Goal: Check status: Check status

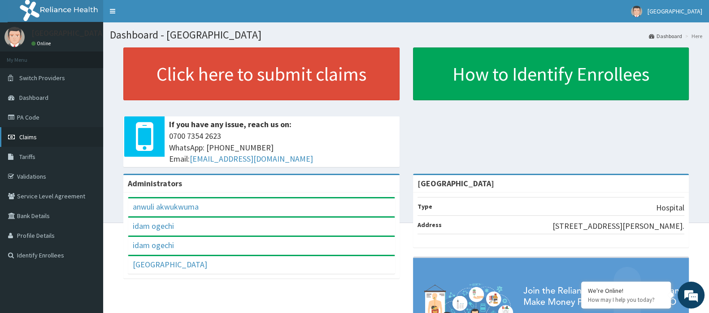
click at [27, 134] on span "Claims" at bounding box center [27, 137] width 17 height 8
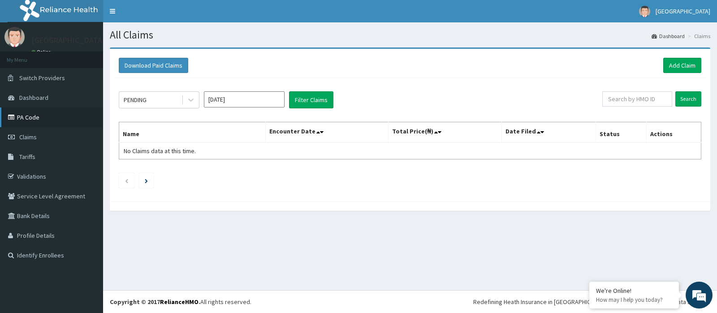
click at [26, 117] on link "PA Code" at bounding box center [51, 118] width 103 height 20
click at [30, 134] on span "Claims" at bounding box center [27, 137] width 17 height 8
click at [31, 101] on span "Dashboard" at bounding box center [33, 98] width 29 height 8
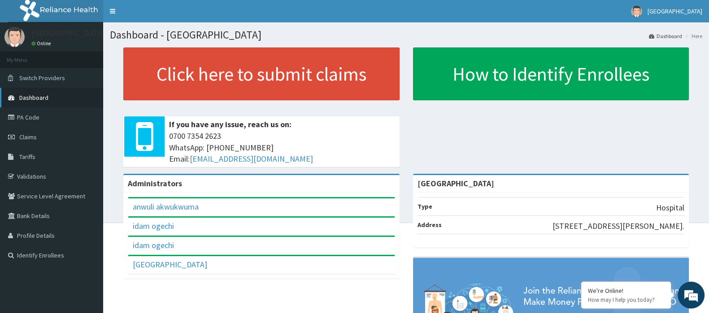
click at [27, 101] on span "Dashboard" at bounding box center [33, 98] width 29 height 8
click at [29, 121] on link "PA Code" at bounding box center [51, 118] width 103 height 20
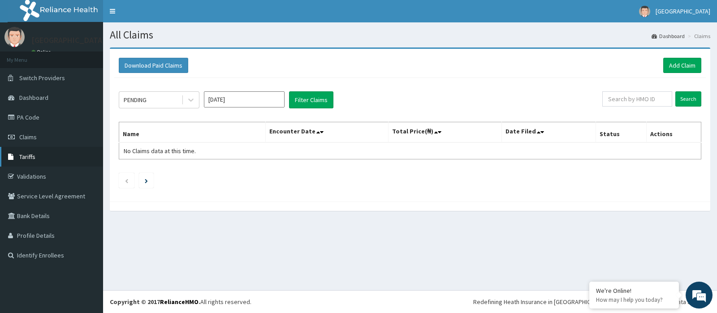
click at [47, 155] on link "Tariffs" at bounding box center [51, 157] width 103 height 20
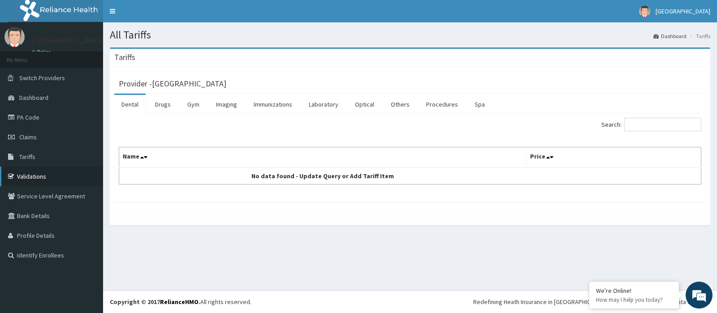
click at [16, 170] on link "Validations" at bounding box center [51, 177] width 103 height 20
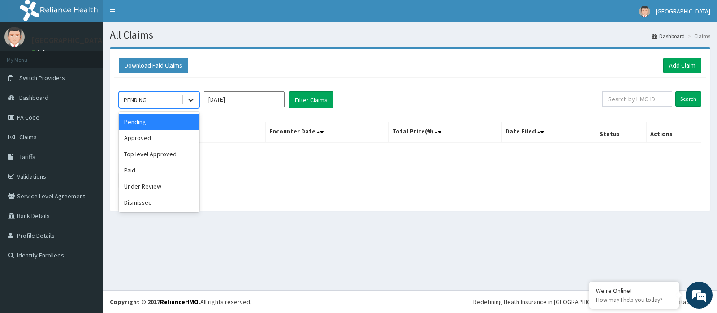
click at [188, 98] on icon at bounding box center [190, 99] width 9 height 9
click at [151, 138] on div "Approved" at bounding box center [159, 138] width 81 height 16
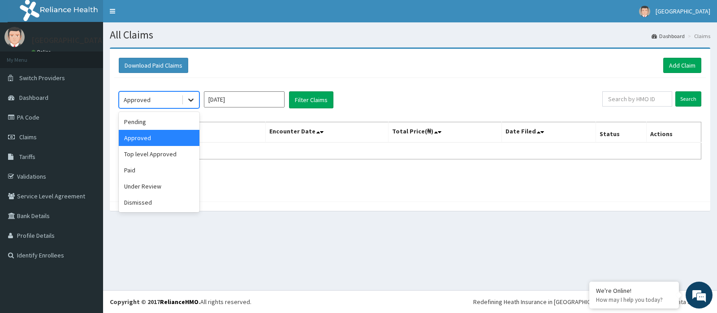
click at [188, 100] on icon at bounding box center [190, 99] width 9 height 9
click at [142, 156] on div "Top level Approved" at bounding box center [159, 154] width 81 height 16
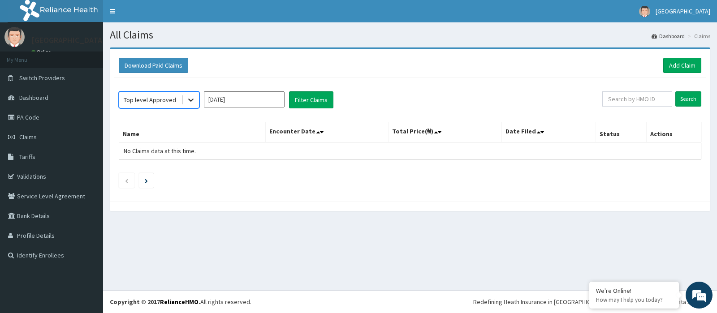
click at [187, 97] on icon at bounding box center [190, 99] width 9 height 9
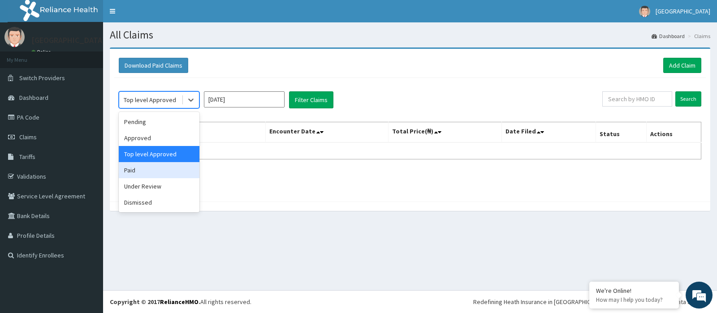
click at [136, 165] on div "Paid" at bounding box center [159, 170] width 81 height 16
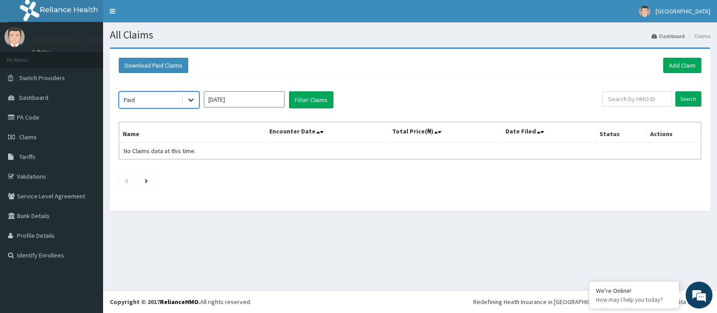
click at [193, 95] on icon at bounding box center [190, 99] width 9 height 9
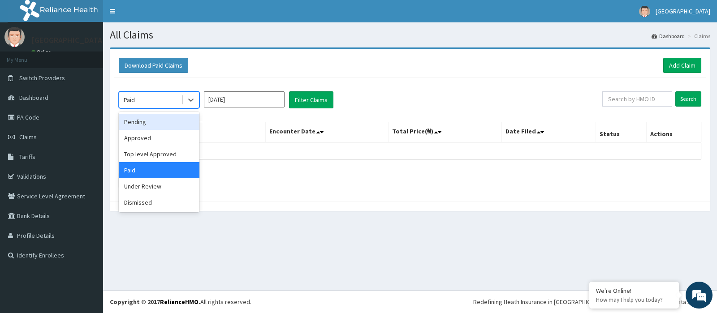
click at [147, 120] on div "Pending" at bounding box center [159, 122] width 81 height 16
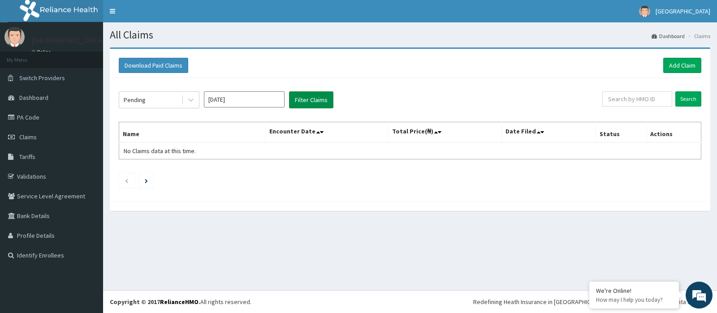
click at [292, 104] on button "Filter Claims" at bounding box center [311, 99] width 44 height 17
click at [627, 98] on input "text" at bounding box center [637, 98] width 70 height 15
paste input "HPS/10067/A"
type input "HPS/10067/A"
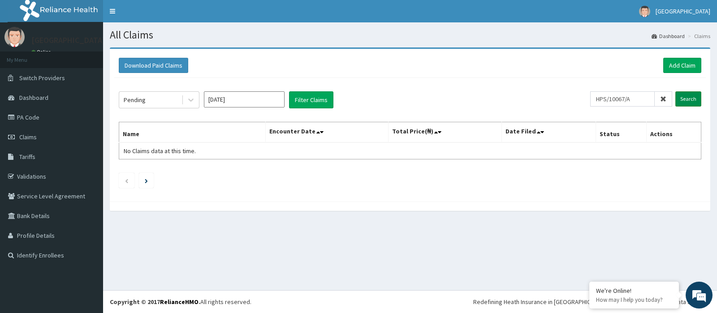
click at [686, 99] on input "Search" at bounding box center [688, 98] width 26 height 15
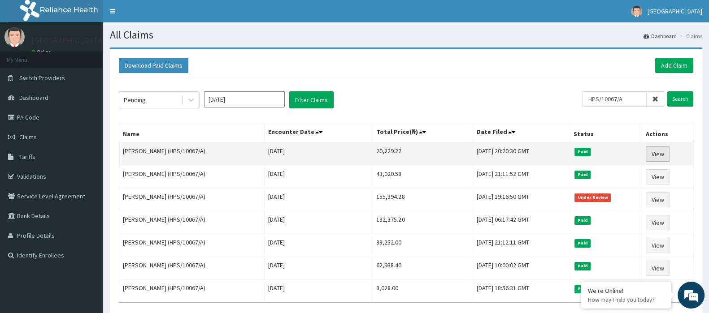
click at [658, 158] on link "View" at bounding box center [657, 154] width 24 height 15
